Goal: Information Seeking & Learning: Learn about a topic

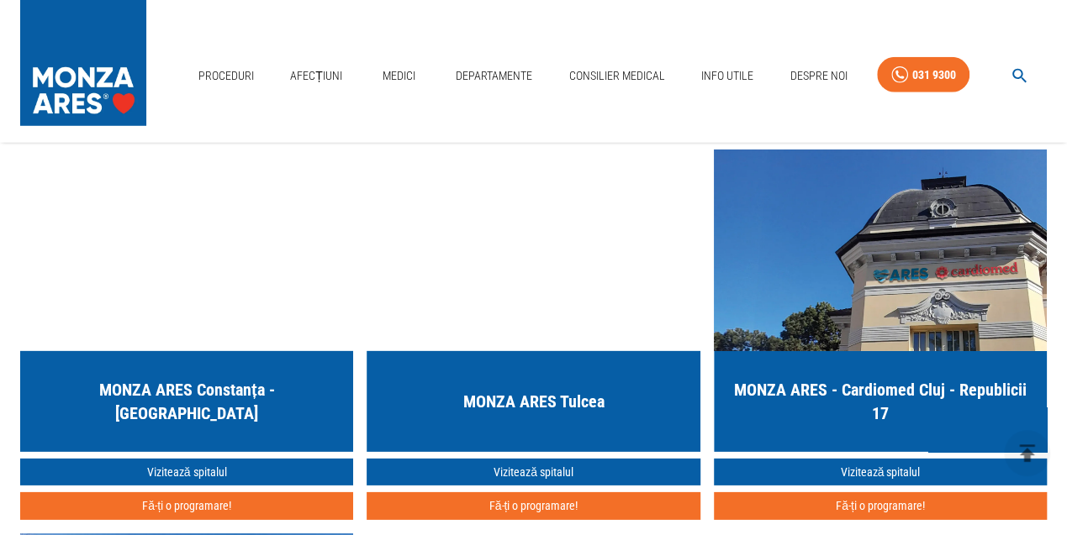
scroll to position [2353, 0]
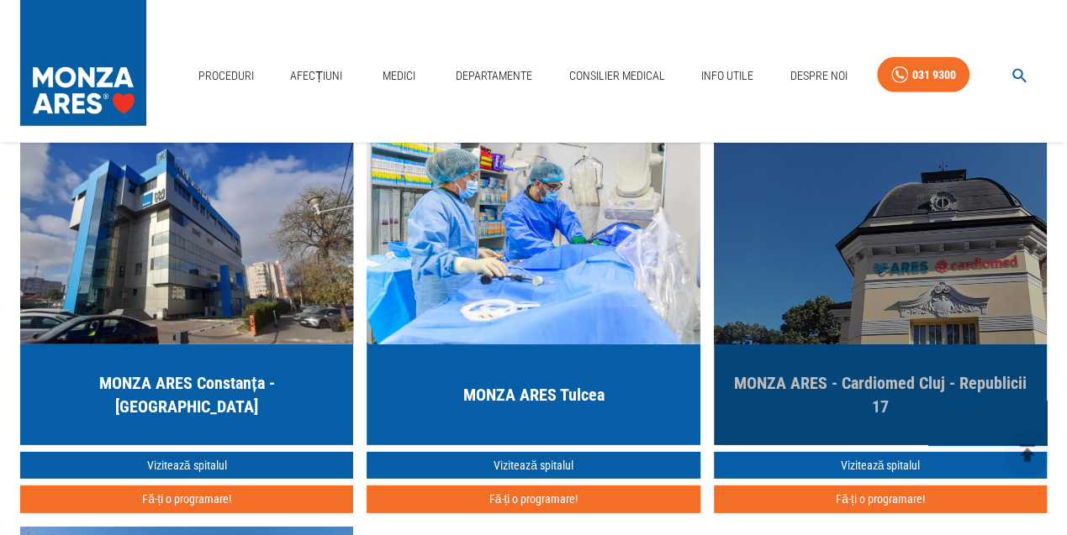
click at [874, 380] on h5 "MONZA ARES - Cardiomed Cluj - Republicii 17" at bounding box center [880, 395] width 306 height 47
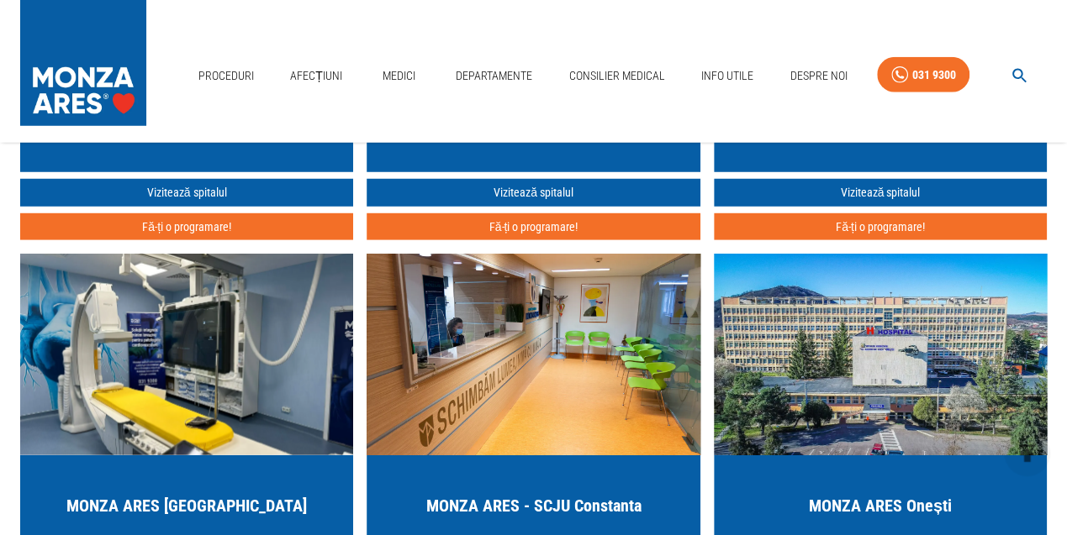
scroll to position [2273, 0]
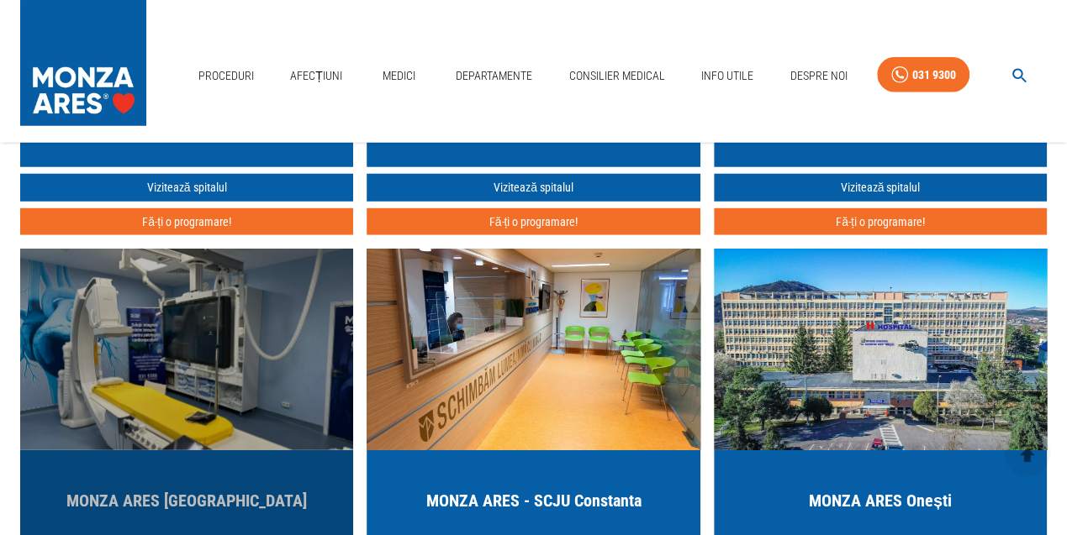
click at [227, 498] on h5 "MONZA ARES [GEOGRAPHIC_DATA]" at bounding box center [186, 501] width 240 height 24
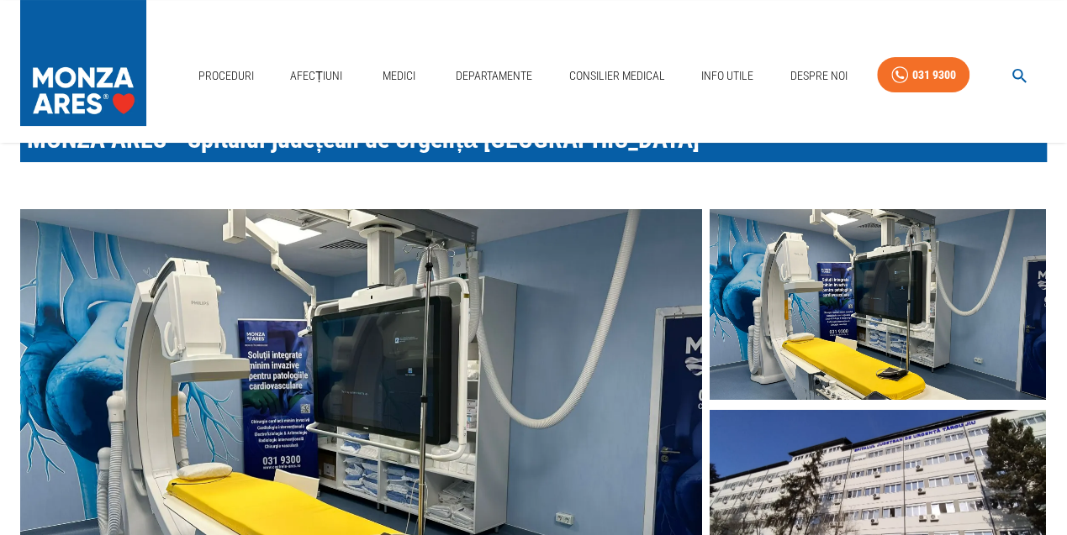
scroll to position [175, 0]
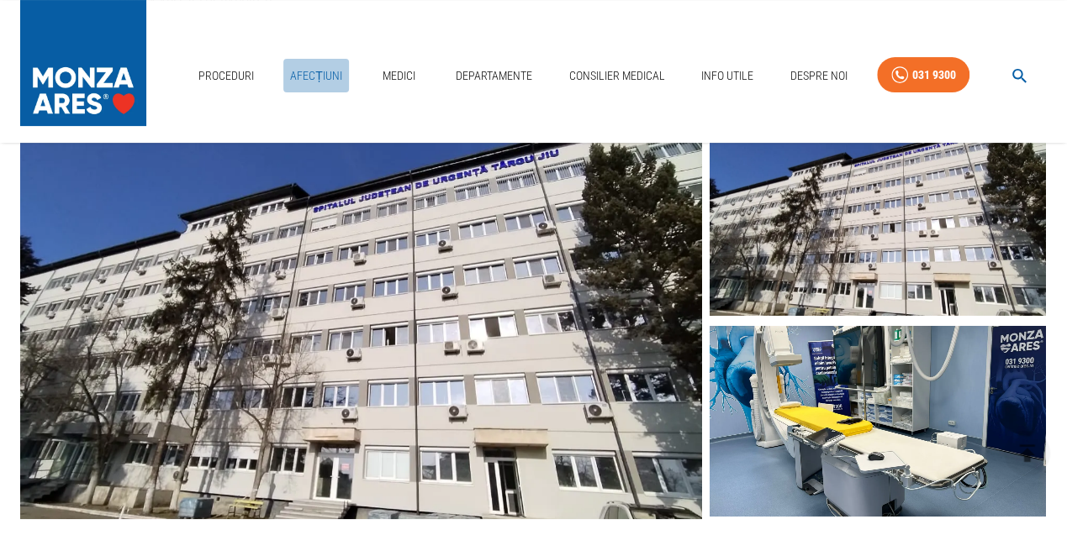
click at [324, 74] on link "Afecțiuni" at bounding box center [316, 76] width 66 height 34
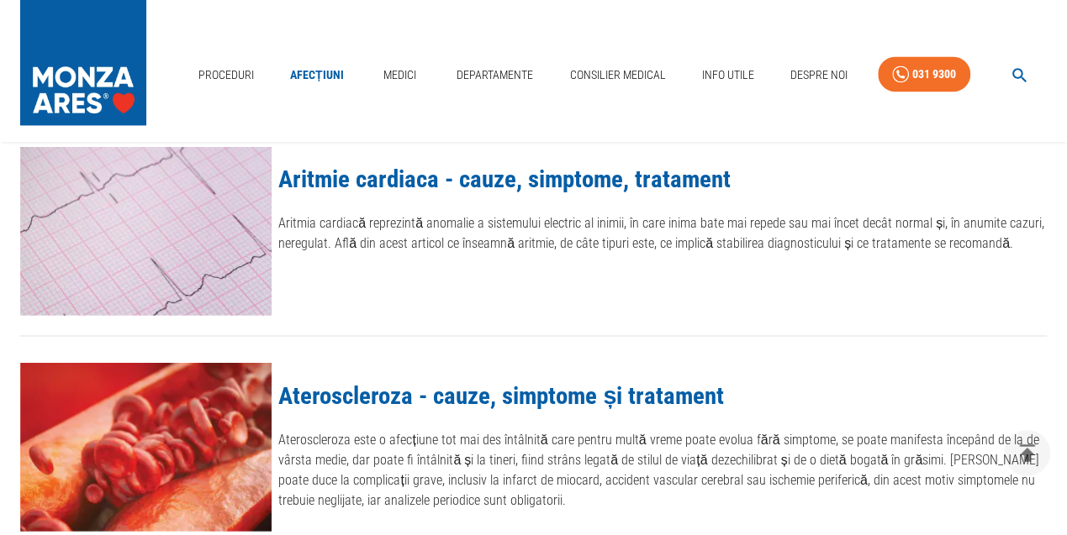
scroll to position [1136, 0]
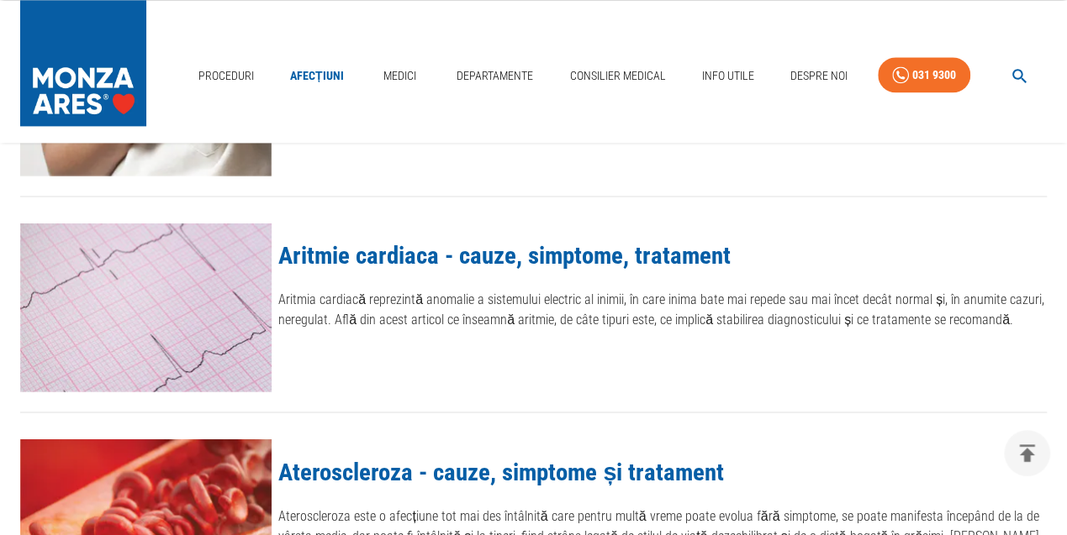
click at [425, 261] on link "Aritmie cardiaca - cauze, simptome, tratament" at bounding box center [504, 255] width 452 height 29
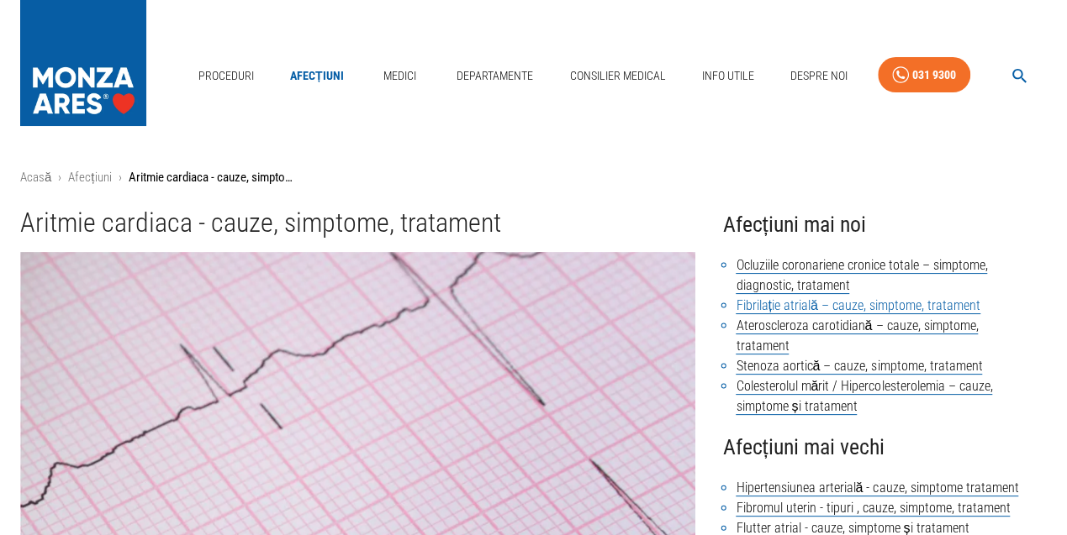
click at [777, 306] on link "Fibrilație atrială – cauze, simptome, tratament" at bounding box center [857, 306] width 244 height 17
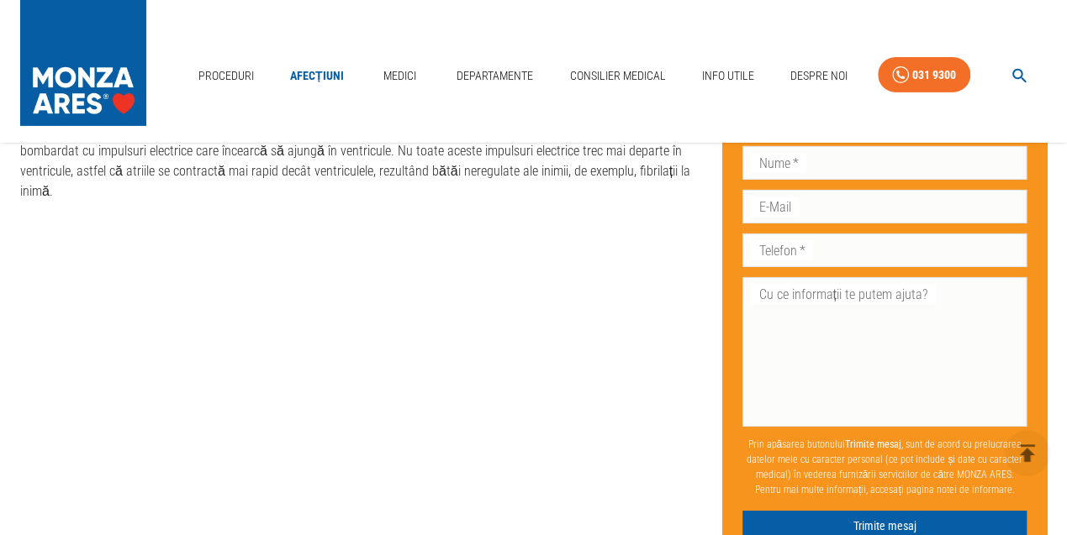
scroll to position [2797, 0]
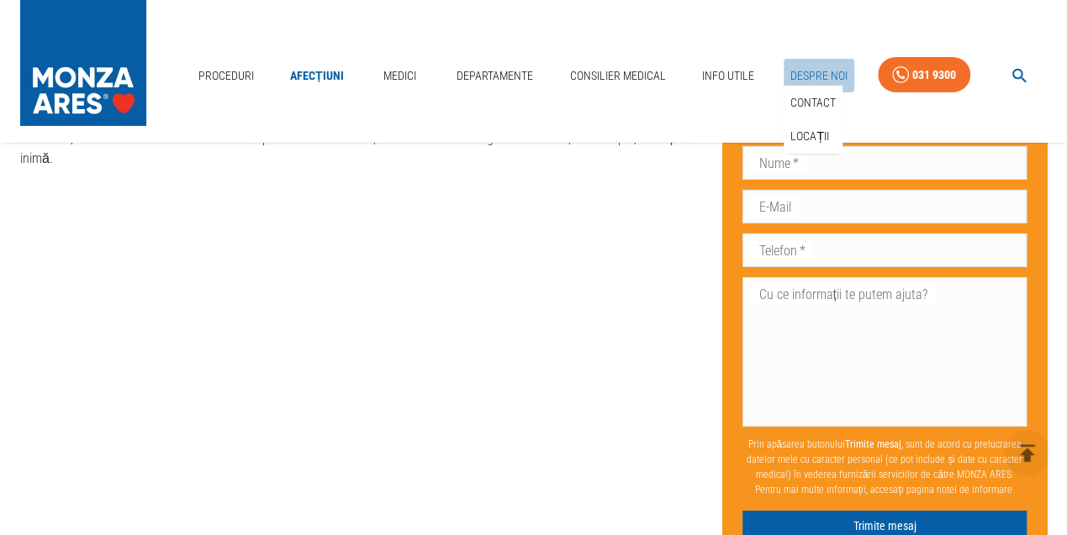
click at [811, 71] on link "Despre Noi" at bounding box center [818, 76] width 71 height 34
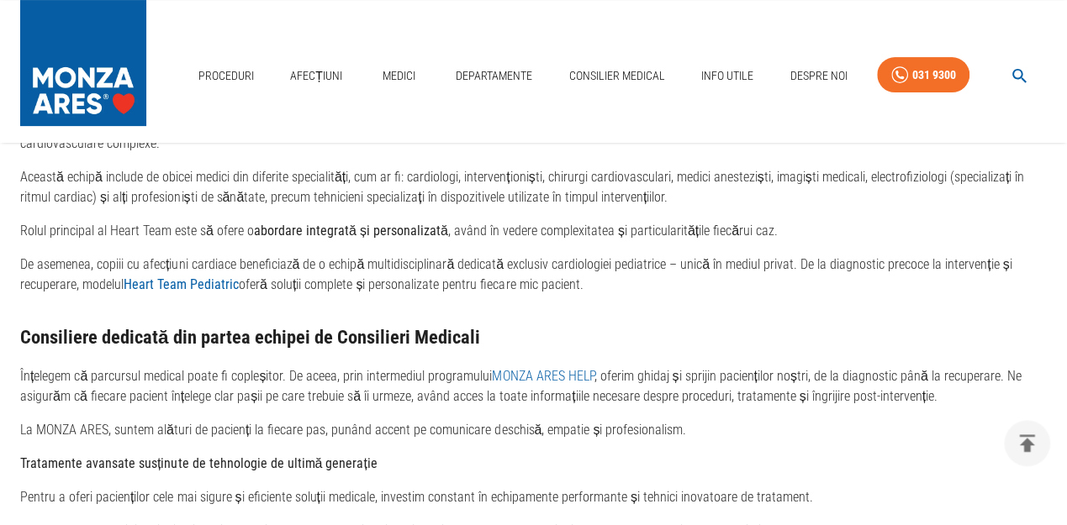
scroll to position [3034, 0]
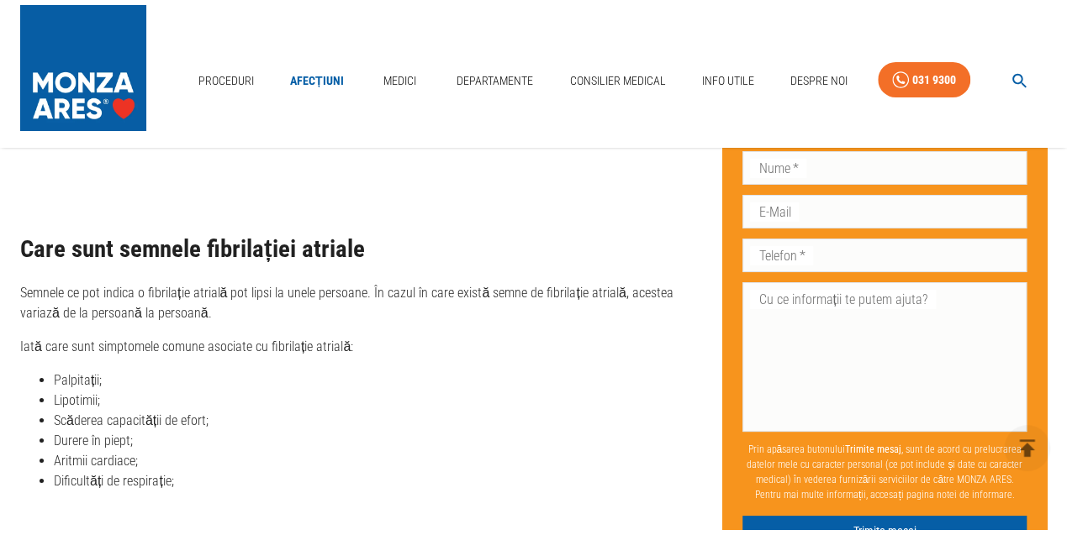
scroll to position [2797, 0]
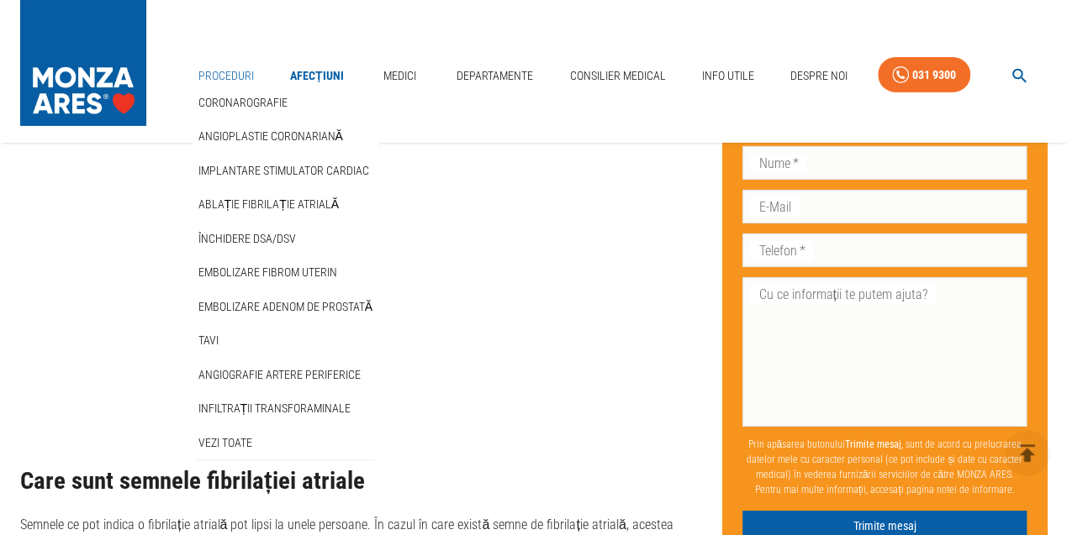
click at [231, 74] on link "Proceduri" at bounding box center [226, 76] width 69 height 34
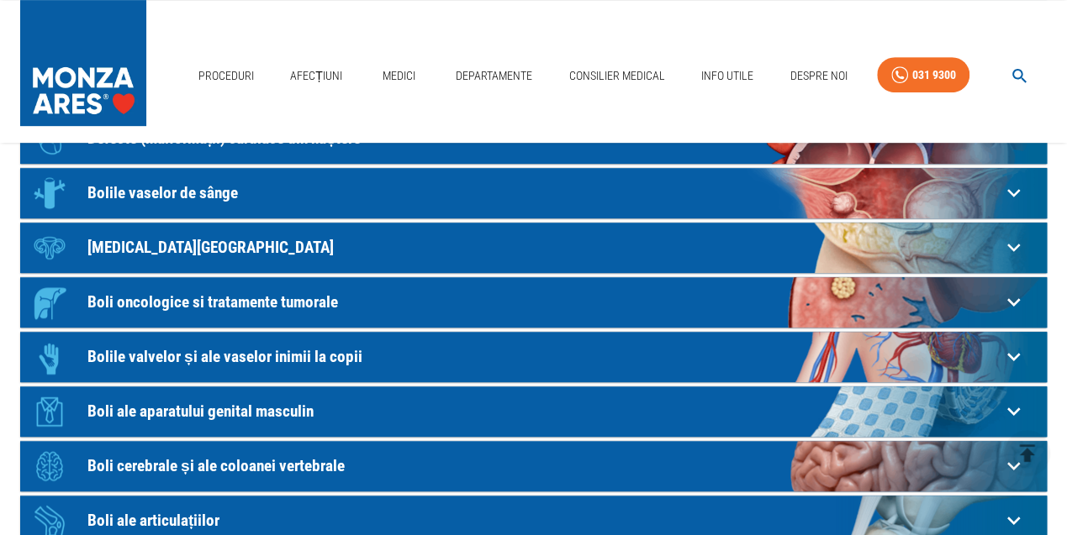
scroll to position [175, 0]
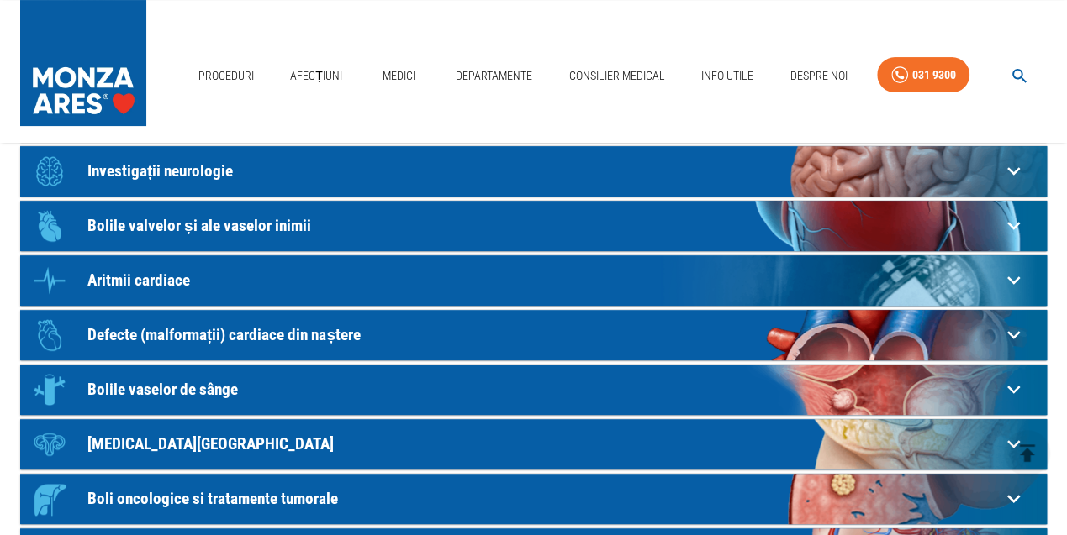
click at [130, 287] on p "Aritmii cardiace" at bounding box center [543, 280] width 913 height 18
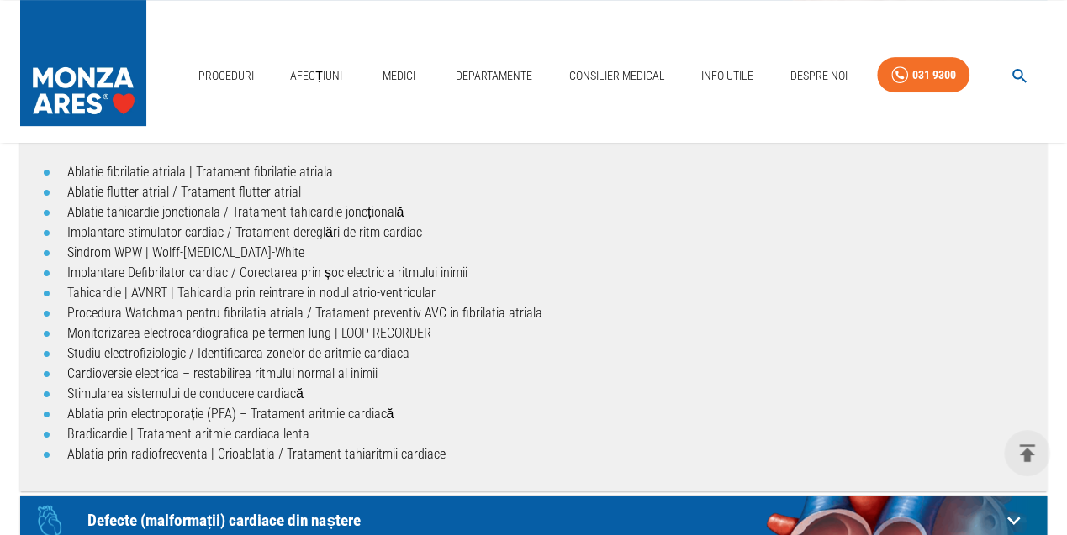
scroll to position [350, 0]
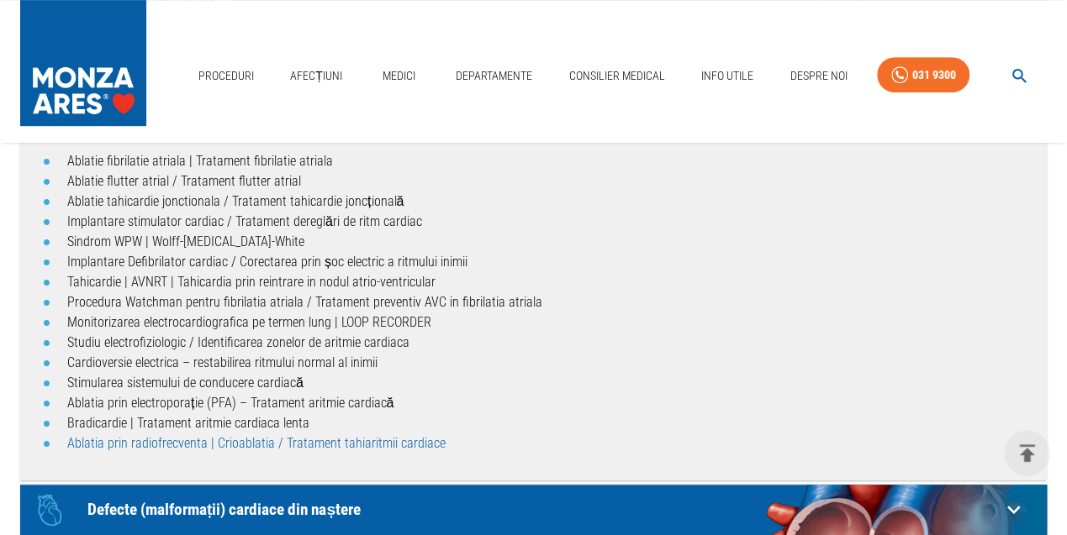
click at [97, 440] on link "Ablatia prin radiofrecventa | Crioablatia / Tratament tahiaritmii cardiace" at bounding box center [256, 443] width 378 height 16
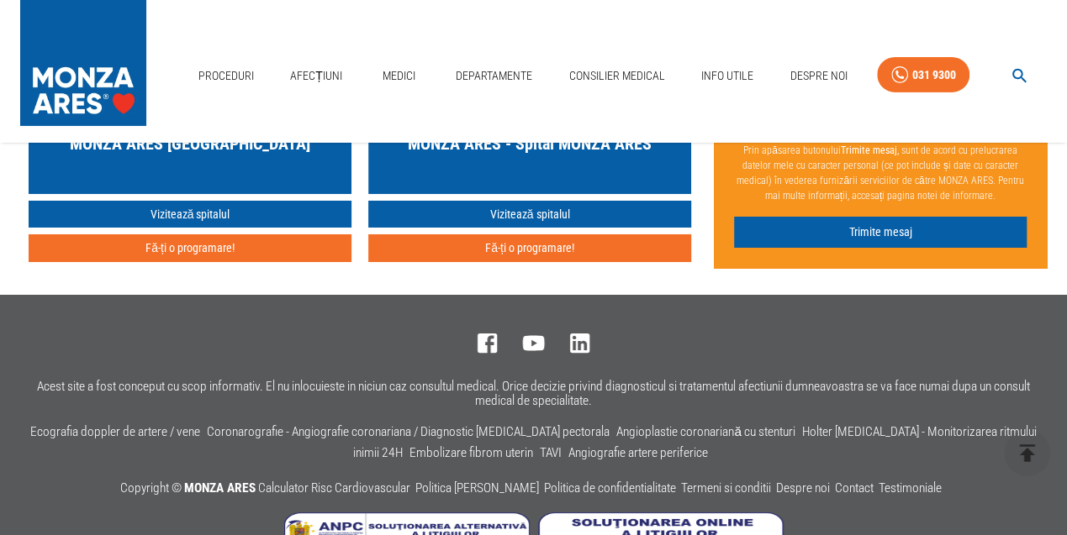
scroll to position [6026, 0]
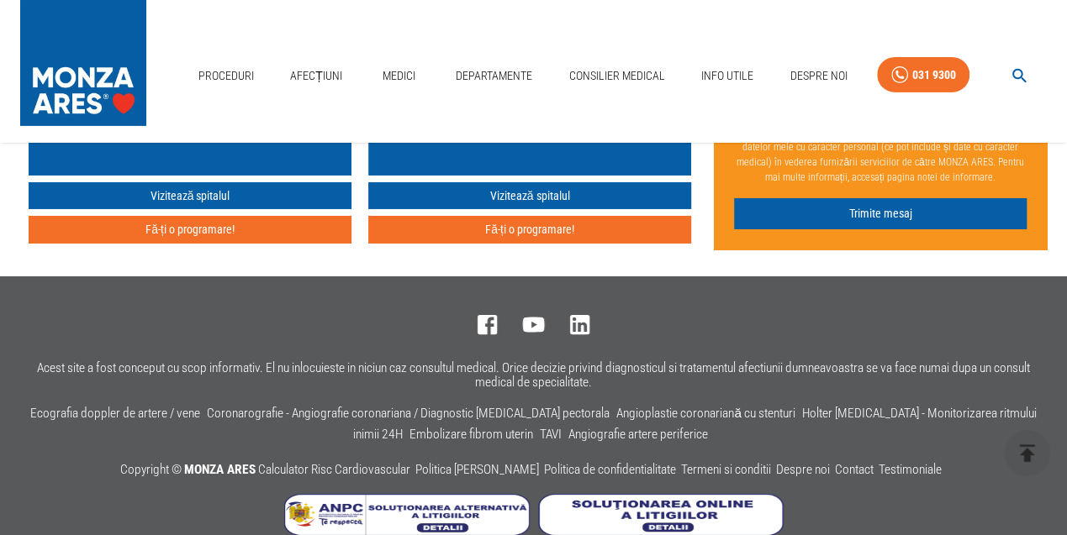
scroll to position [350, 0]
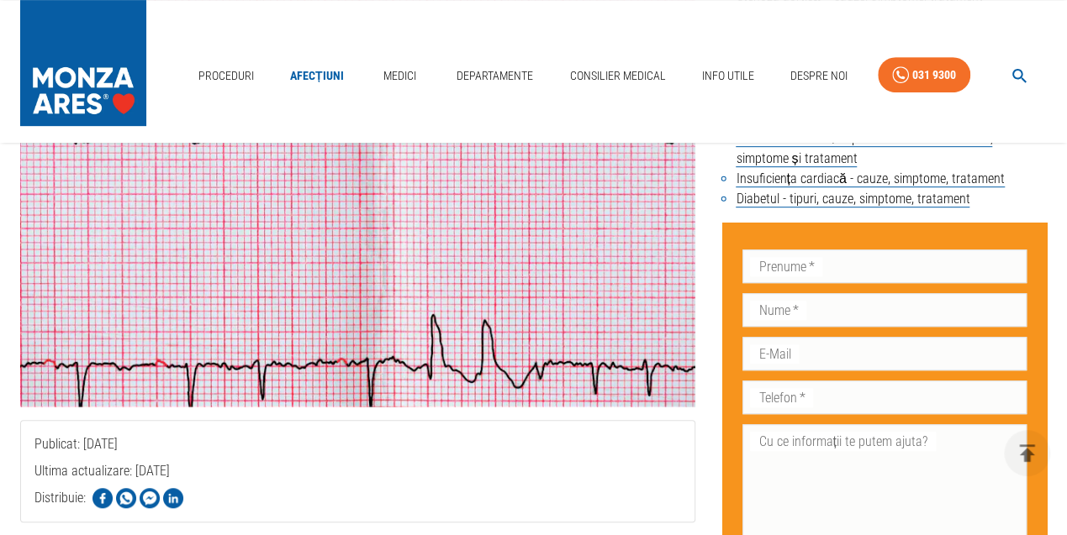
scroll to position [3281, 0]
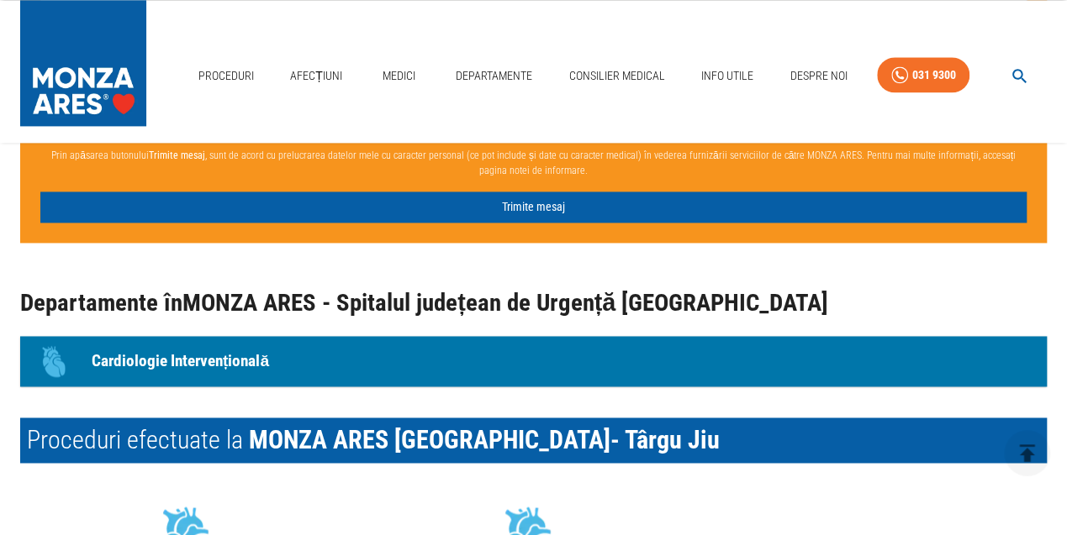
scroll to position [175, 0]
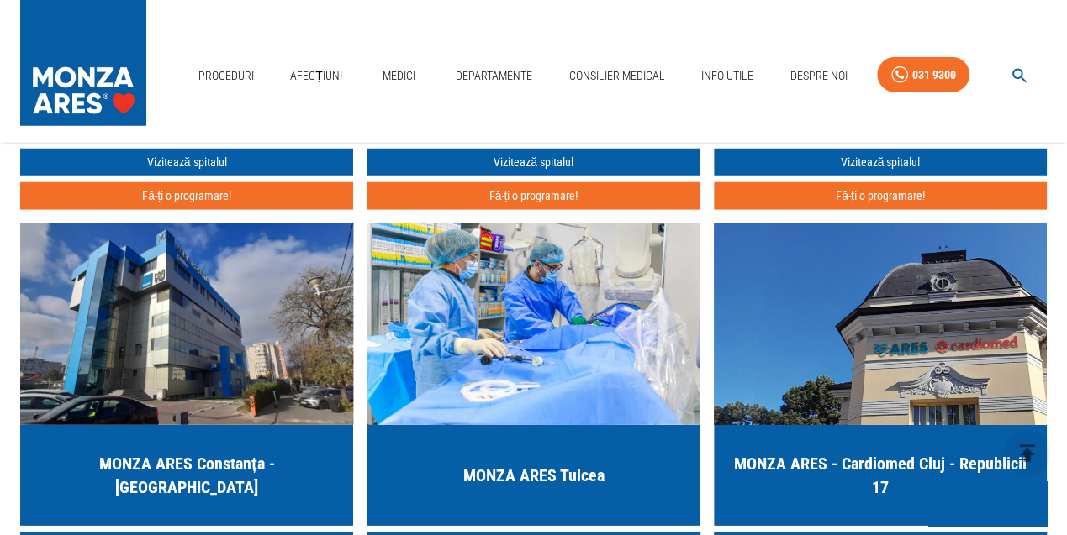
scroll to position [2353, 0]
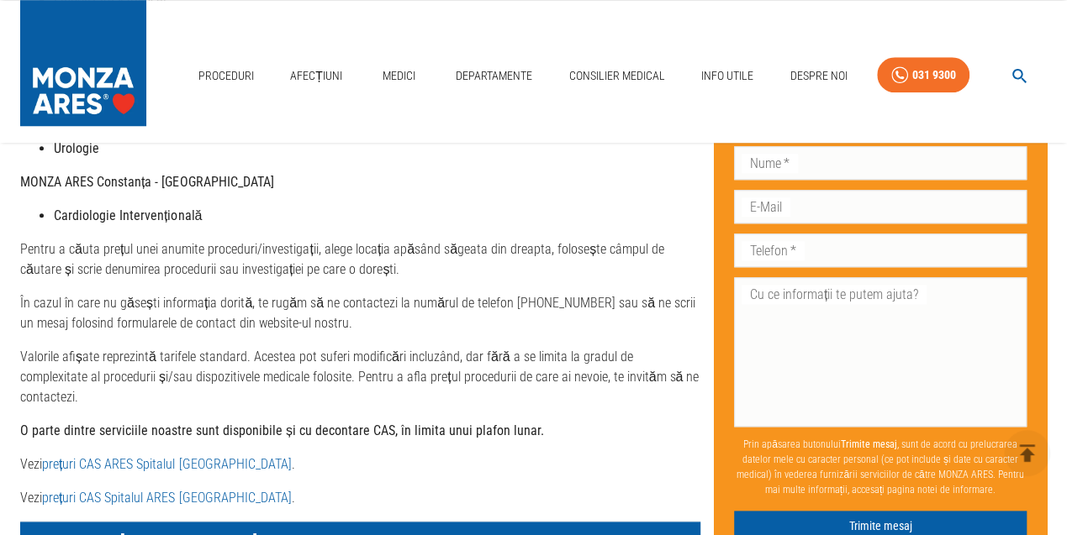
scroll to position [787, 0]
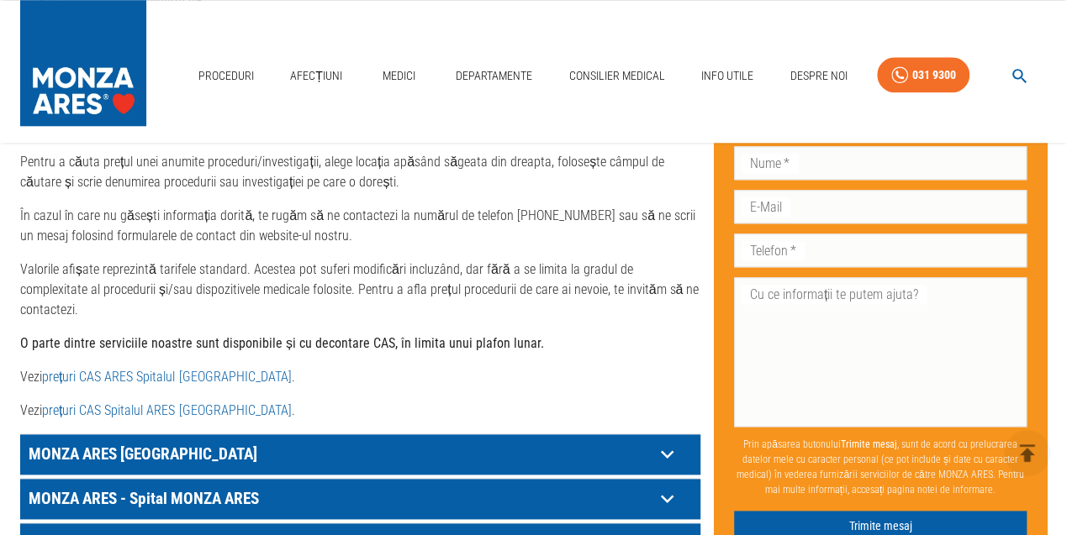
click at [150, 403] on link "prețuri CAS Spitalul ARES Cluj- Napoca" at bounding box center [166, 411] width 249 height 16
